Goal: Check status: Check status

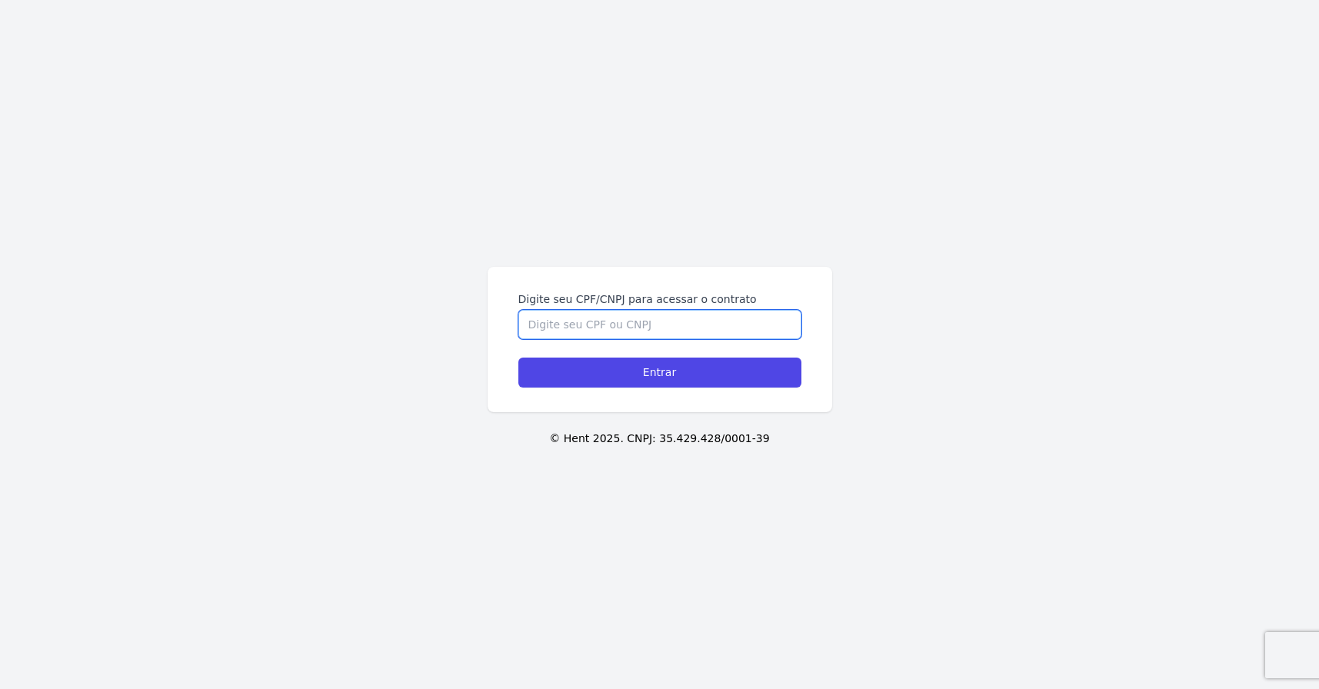
click at [686, 328] on input "Digite seu CPF/CNPJ para acessar o contrato" at bounding box center [659, 324] width 283 height 29
type input "18237144805"
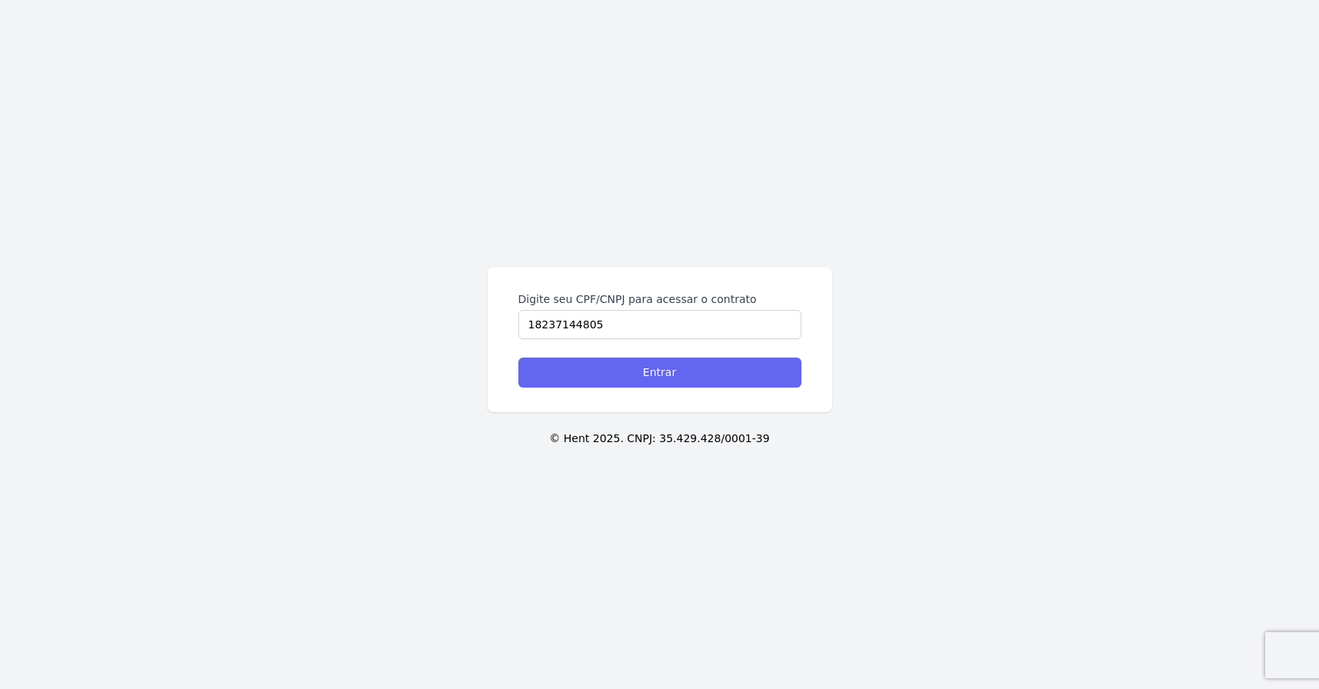
click at [688, 368] on input "Entrar" at bounding box center [659, 373] width 283 height 30
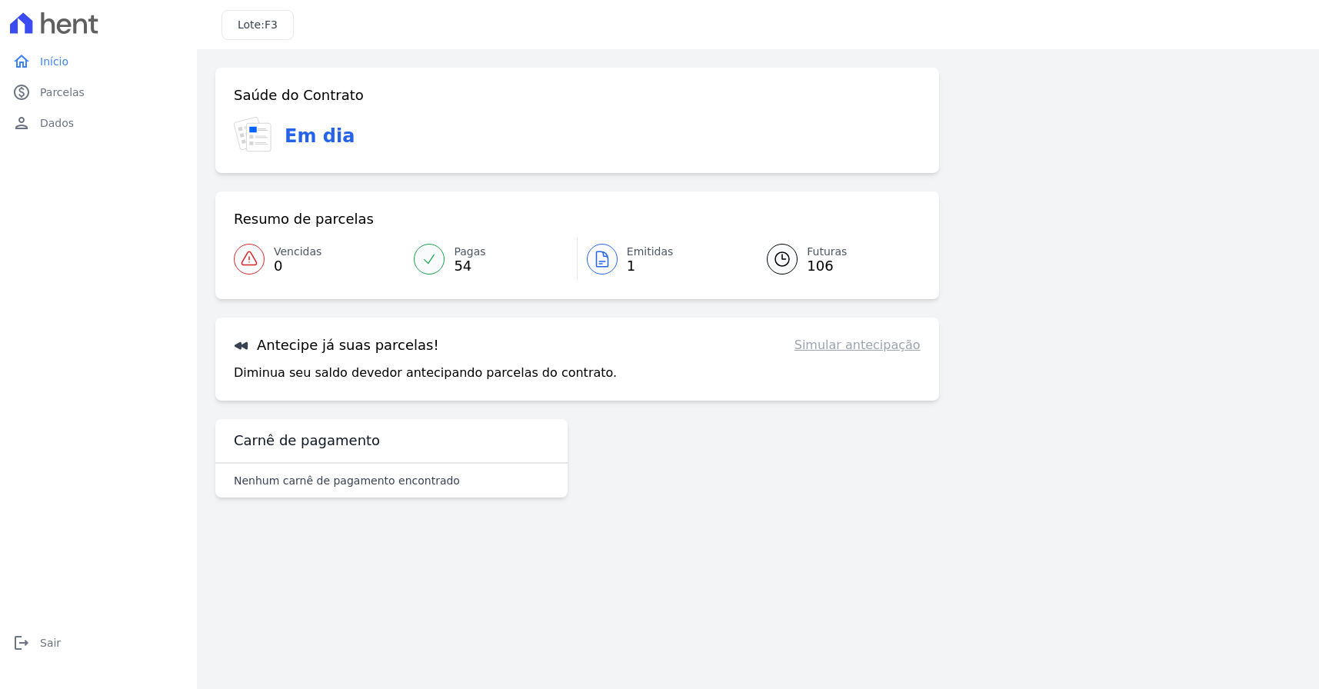
click at [591, 347] on div "Antecipe já suas parcelas! Simular antecipação" at bounding box center [577, 345] width 687 height 18
click at [883, 344] on link "Simular antecipação" at bounding box center [857, 345] width 126 height 18
click at [844, 348] on link "Simular antecipação" at bounding box center [857, 345] width 126 height 18
click at [781, 258] on icon at bounding box center [782, 259] width 18 height 18
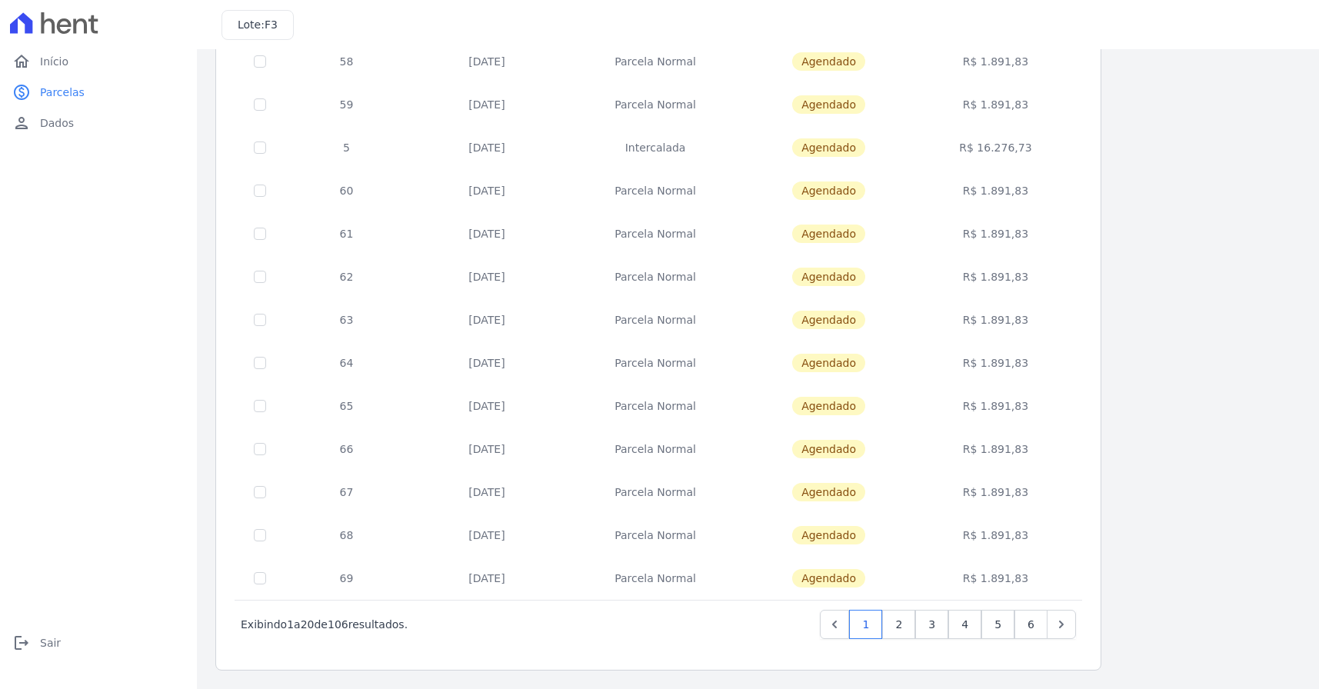
scroll to position [471, 0]
click at [1031, 625] on link "6" at bounding box center [1030, 624] width 33 height 29
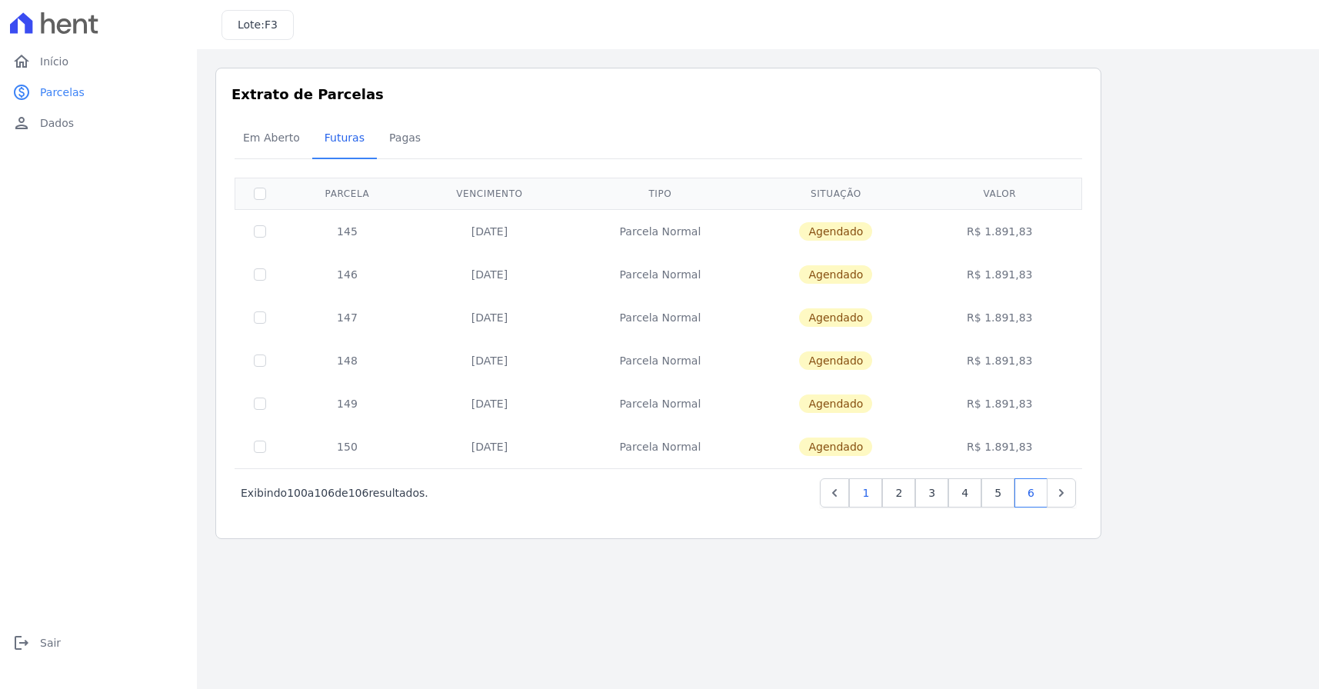
click at [871, 498] on link "1" at bounding box center [865, 492] width 33 height 29
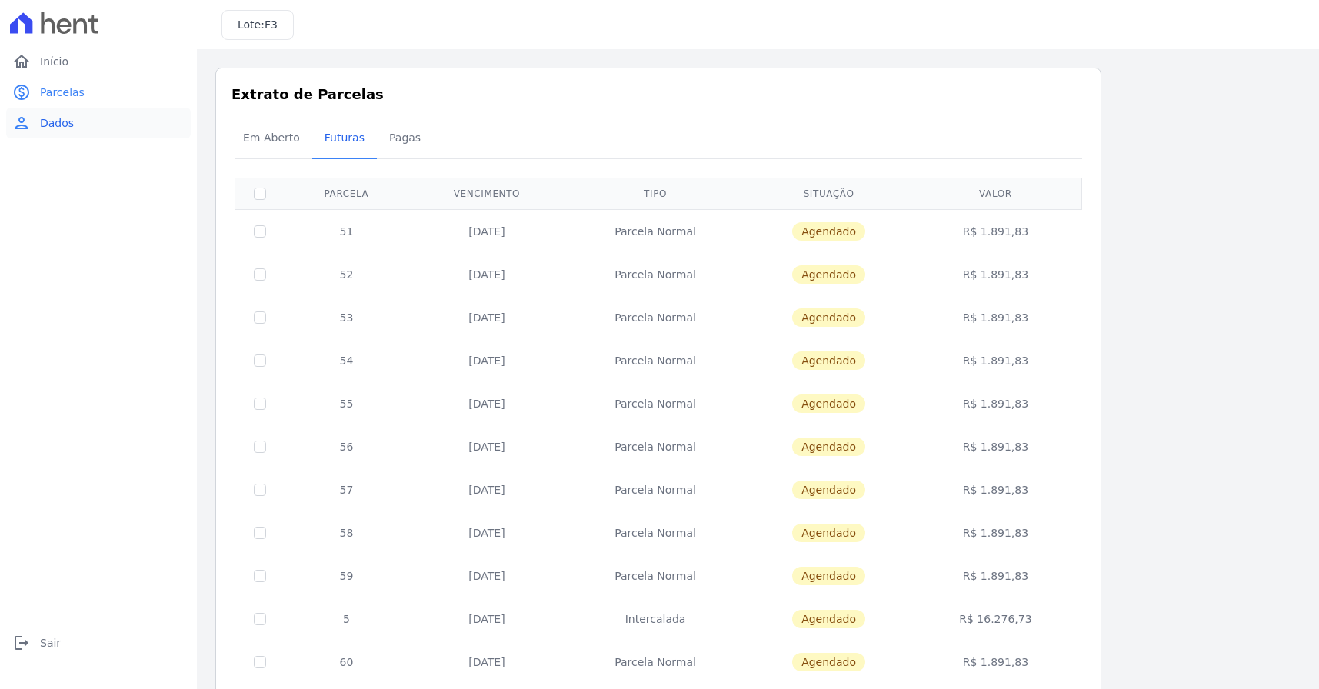
click at [61, 128] on span "Dados" at bounding box center [57, 122] width 34 height 15
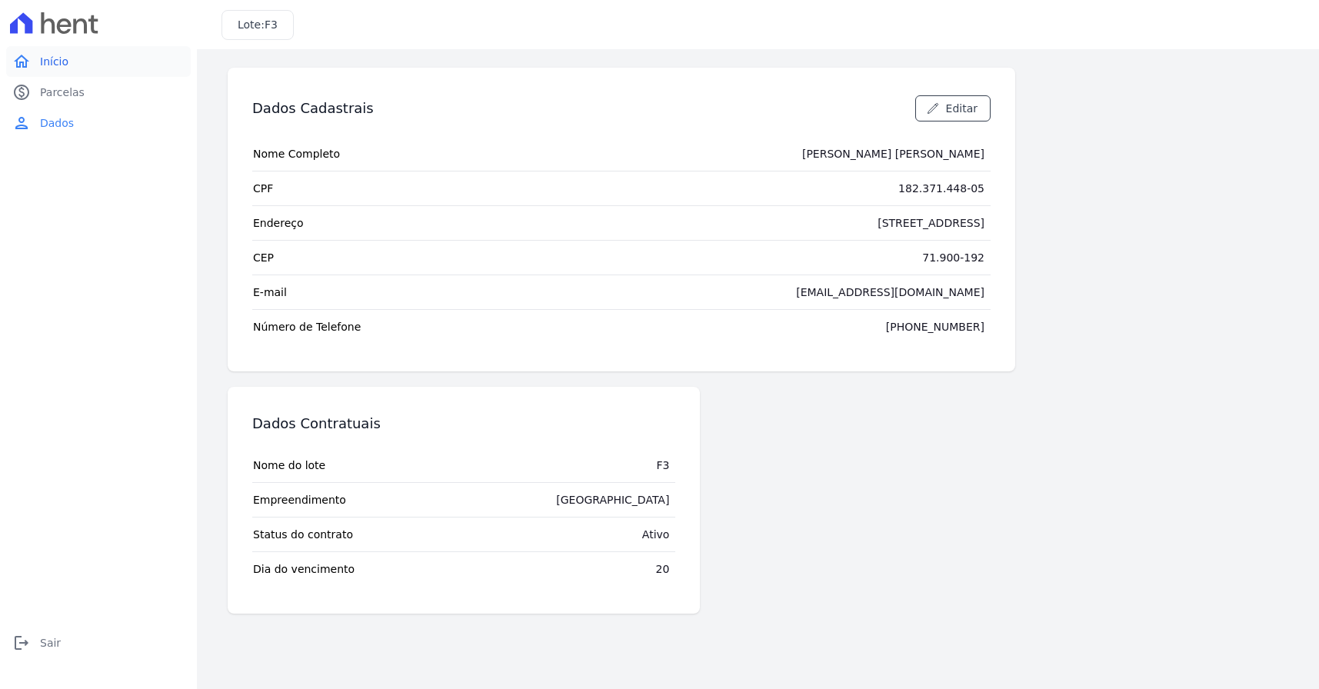
click at [45, 62] on span "Início" at bounding box center [54, 61] width 28 height 15
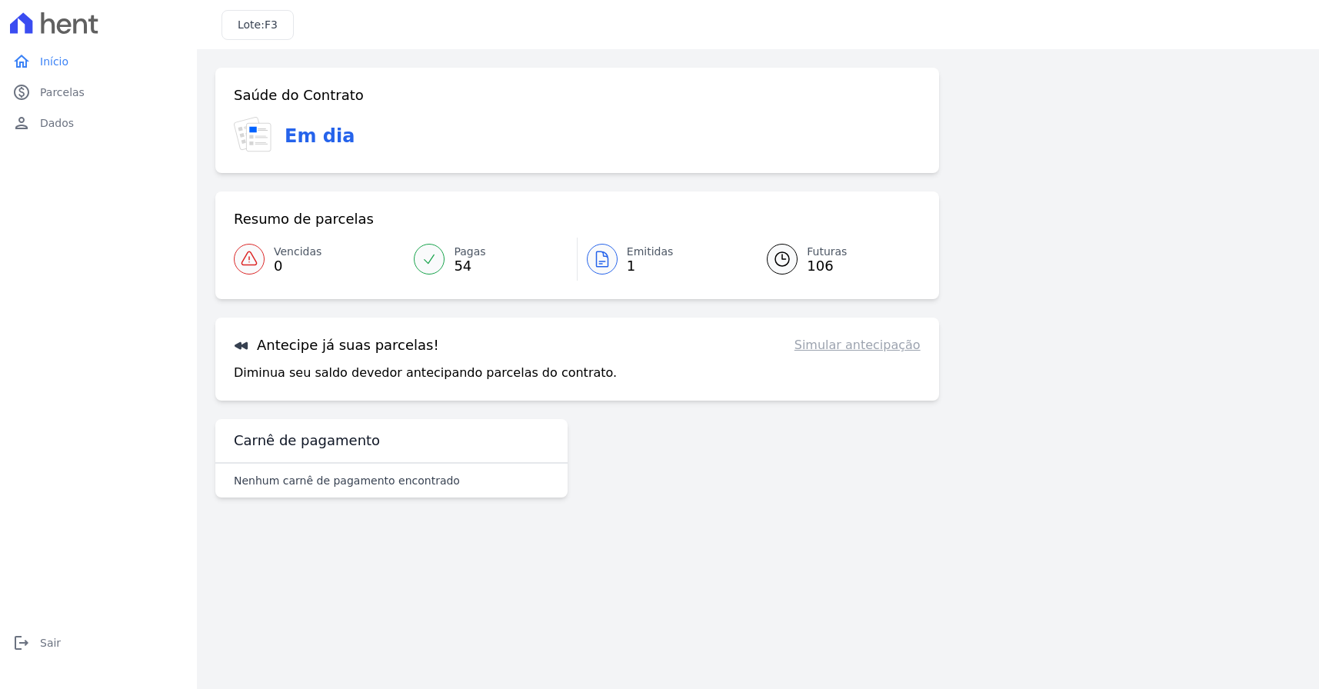
click at [246, 346] on icon at bounding box center [241, 346] width 13 height 8
click at [339, 348] on h3 "Antecipe já suas parcelas!" at bounding box center [336, 345] width 205 height 18
click at [346, 379] on p "Diminua seu saldo devedor antecipando parcelas do contrato." at bounding box center [425, 373] width 383 height 18
